Goal: Task Accomplishment & Management: Manage account settings

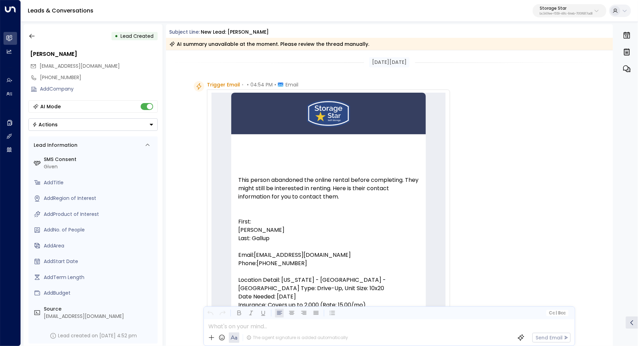
scroll to position [172, 0]
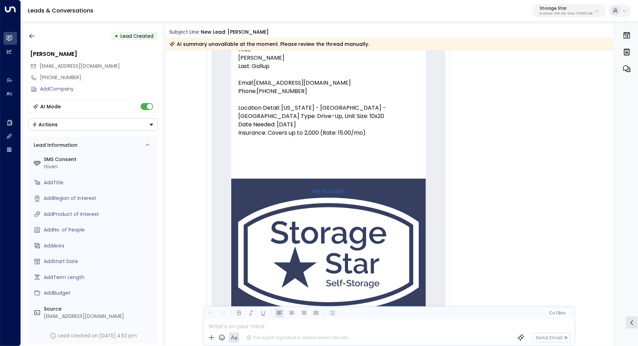
click at [576, 7] on p "Storage Star" at bounding box center [566, 8] width 53 height 4
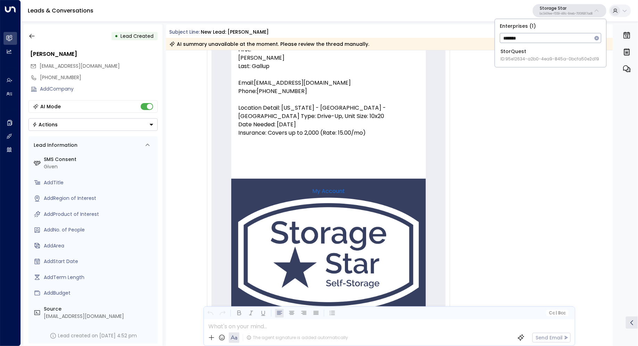
type input "*******"
click at [543, 56] on span "ID: 95e12634-a2b0-4ea9-845a-0bcfa50e2d19" at bounding box center [550, 59] width 99 height 6
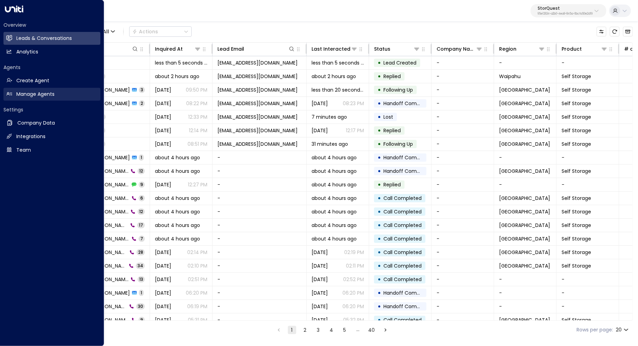
click at [27, 97] on h2 "Manage Agents" at bounding box center [35, 94] width 38 height 7
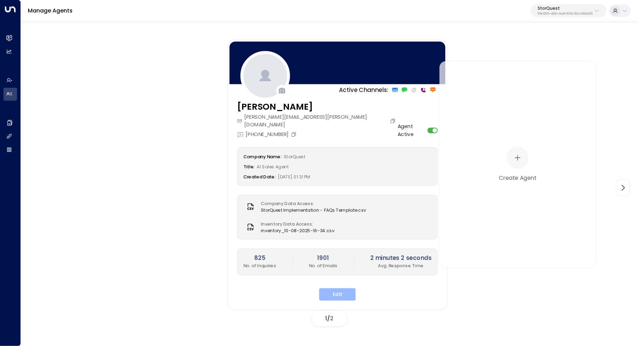
click at [340, 289] on button "Edit" at bounding box center [337, 295] width 36 height 13
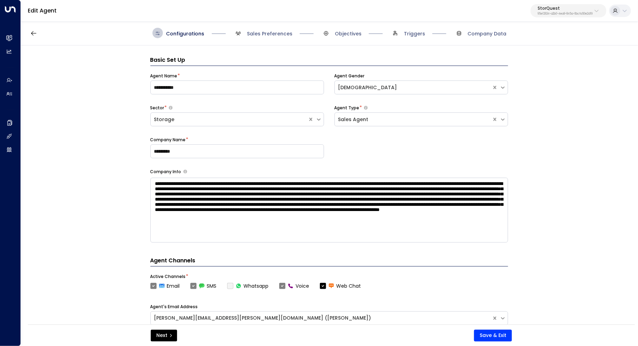
scroll to position [10, 0]
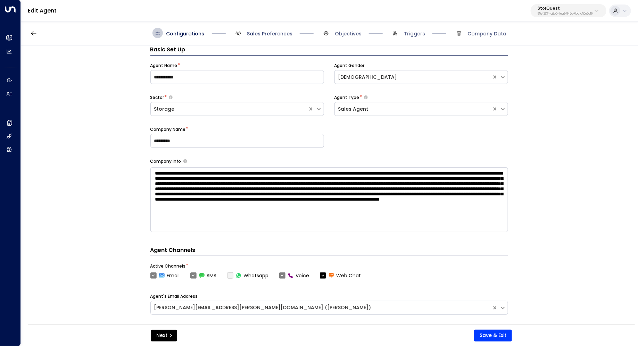
click at [271, 33] on span "Sales Preferences" at bounding box center [270, 33] width 46 height 7
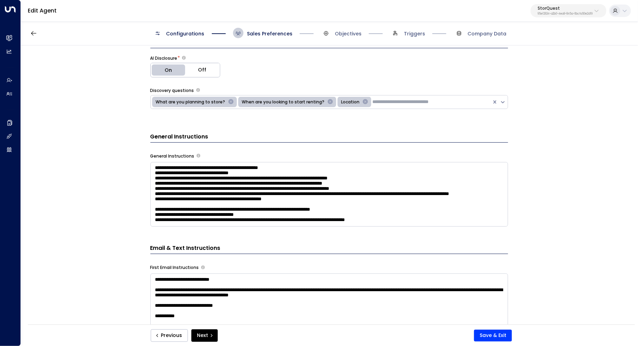
scroll to position [216, 0]
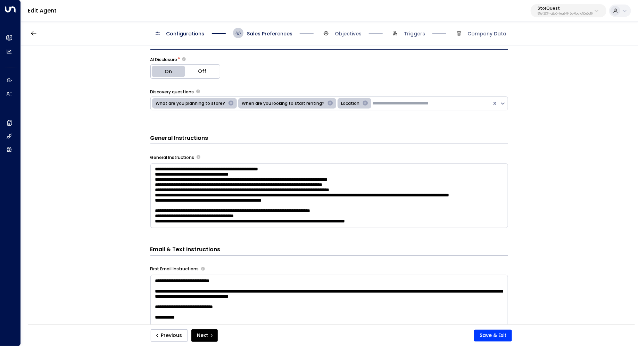
click at [450, 195] on textarea at bounding box center [329, 196] width 358 height 65
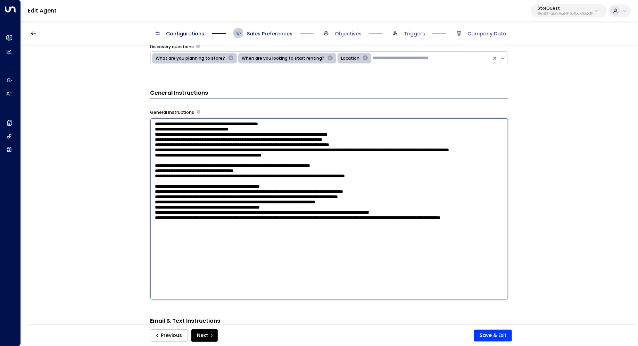
scroll to position [263, 0]
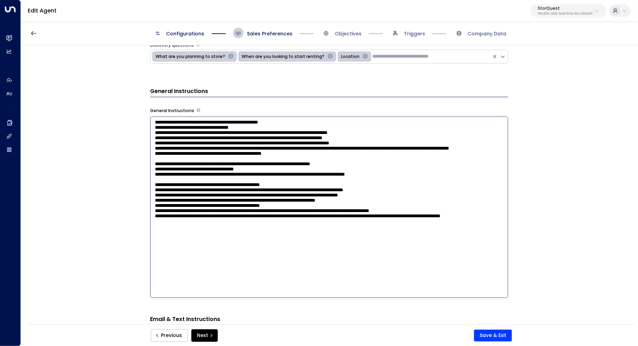
click at [549, 207] on div "**********" at bounding box center [329, 188] width 617 height 284
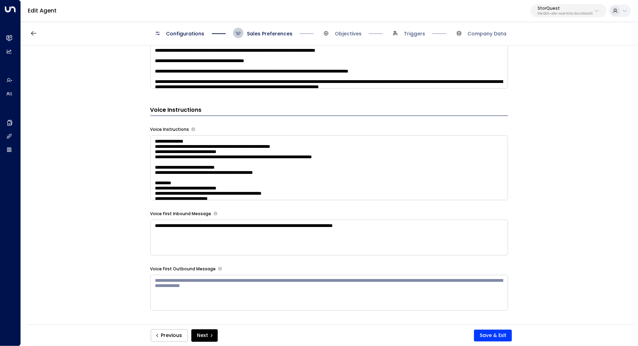
scroll to position [551, 0]
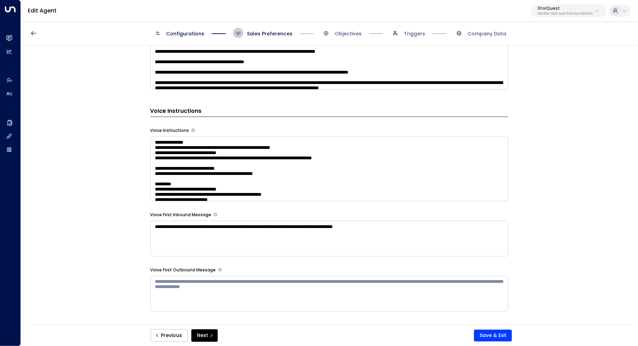
click at [445, 176] on textarea at bounding box center [329, 169] width 358 height 65
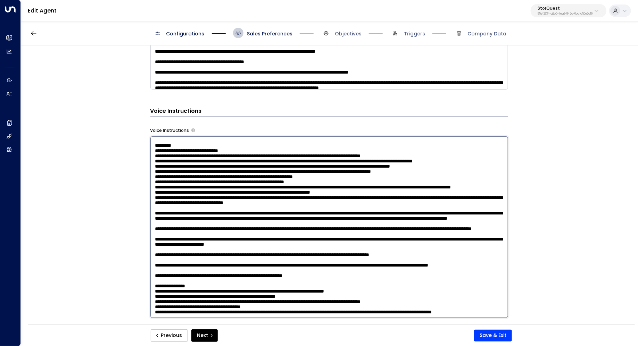
scroll to position [504, 0]
click at [541, 230] on div "**********" at bounding box center [329, 188] width 617 height 284
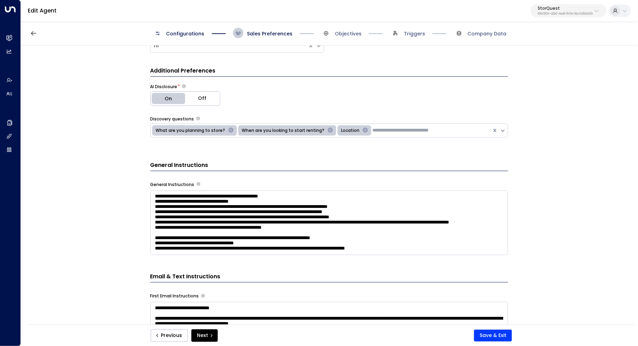
scroll to position [206, 0]
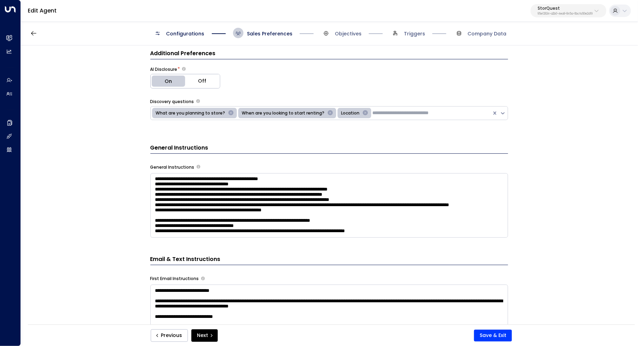
click at [437, 216] on textarea at bounding box center [329, 205] width 358 height 65
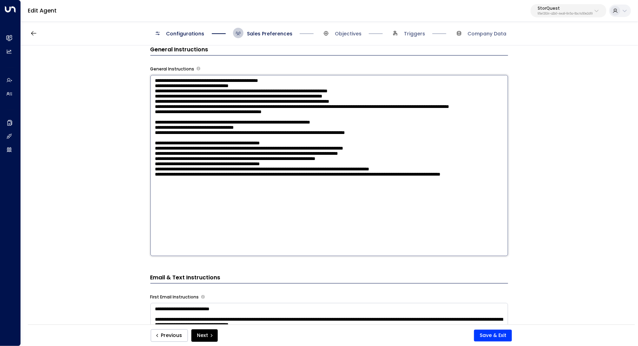
scroll to position [302, 0]
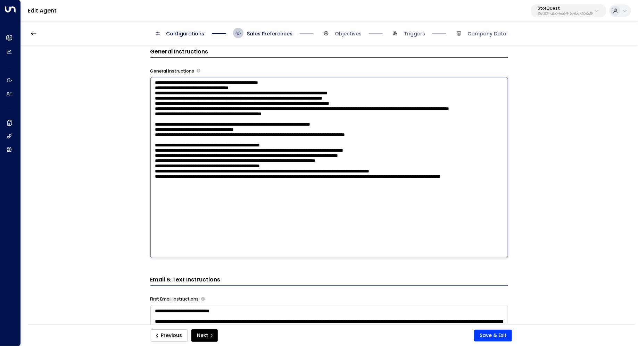
click at [328, 235] on textarea at bounding box center [329, 168] width 358 height 182
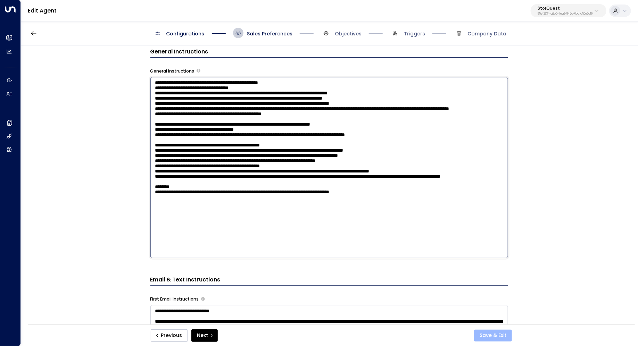
type textarea "**********"
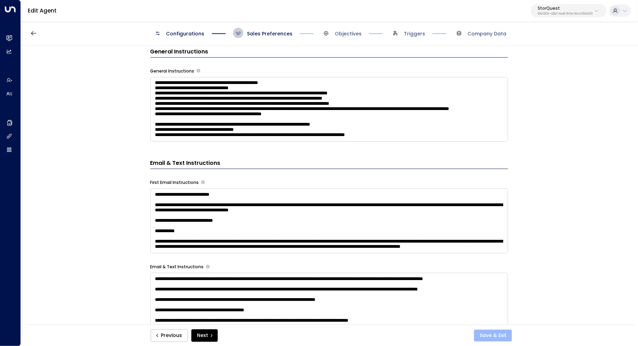
click at [498, 333] on button "Save & Exit" at bounding box center [493, 336] width 38 height 12
